Goal: Task Accomplishment & Management: Manage account settings

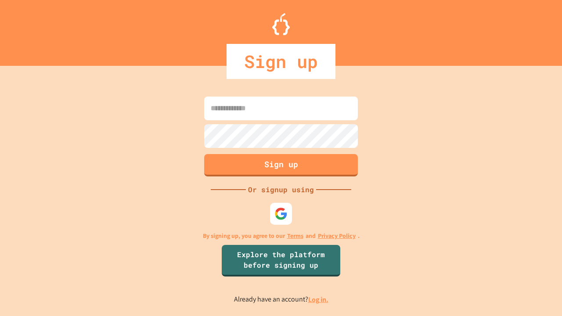
click at [319, 300] on link "Log in." at bounding box center [318, 299] width 20 height 9
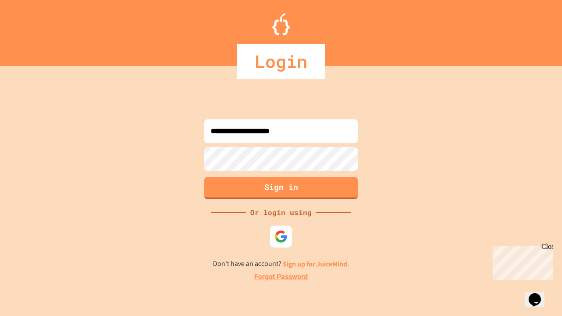
type input "**********"
